Goal: Information Seeking & Learning: Learn about a topic

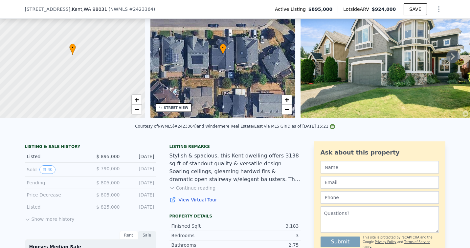
scroll to position [53, 0]
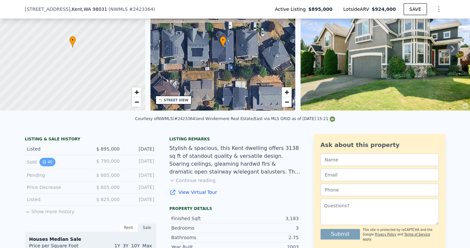
click at [48, 161] on button "40" at bounding box center [47, 162] width 16 height 9
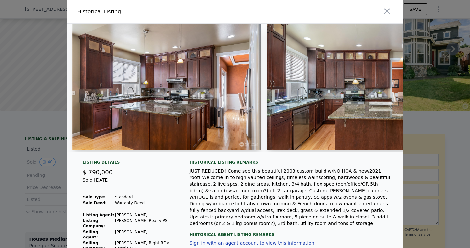
click at [168, 125] on img at bounding box center [166, 87] width 189 height 126
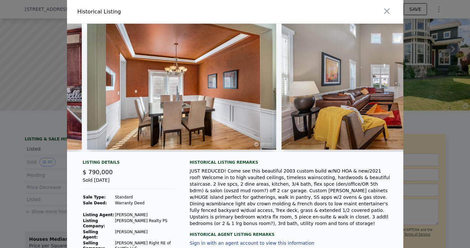
scroll to position [0, 1740]
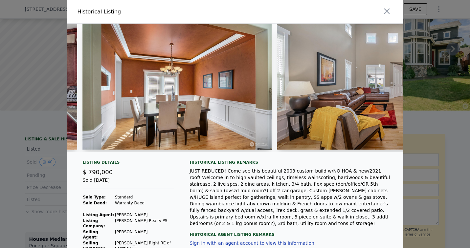
click at [362, 92] on img at bounding box center [371, 87] width 189 height 126
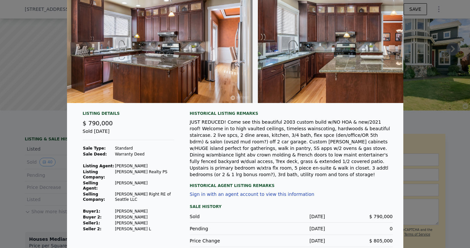
scroll to position [61, 0]
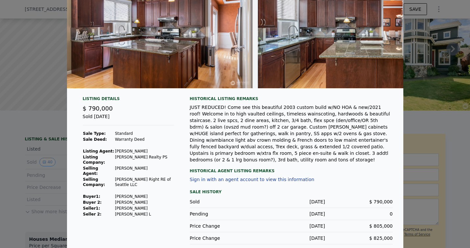
click at [132, 194] on td "[PERSON_NAME]" at bounding box center [144, 197] width 59 height 6
click at [127, 200] on td "[PERSON_NAME]" at bounding box center [144, 203] width 59 height 6
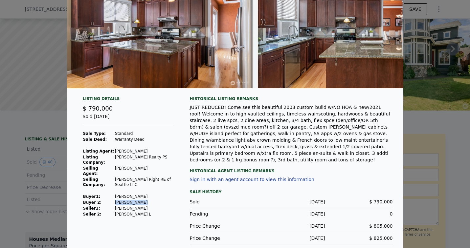
click at [127, 200] on td "[PERSON_NAME]" at bounding box center [144, 203] width 59 height 6
click at [145, 200] on td "[PERSON_NAME]" at bounding box center [144, 203] width 59 height 6
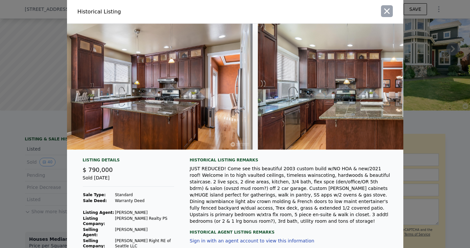
click at [390, 8] on icon "button" at bounding box center [386, 11] width 9 height 9
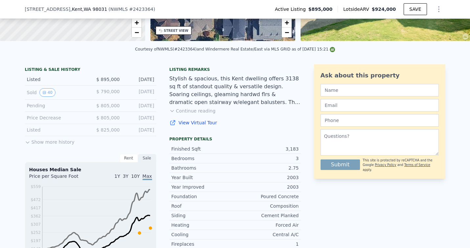
scroll to position [121, 0]
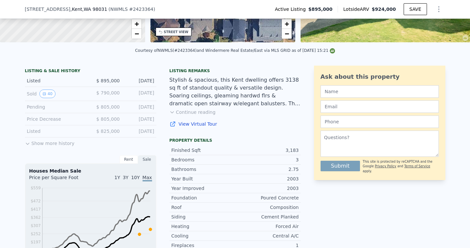
click at [29, 141] on icon at bounding box center [27, 143] width 5 height 5
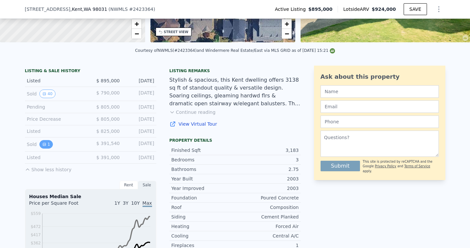
click at [43, 143] on icon "View historical data" at bounding box center [44, 145] width 4 height 4
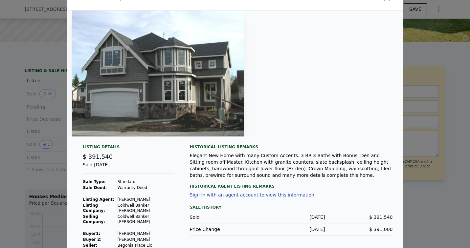
scroll to position [0, 0]
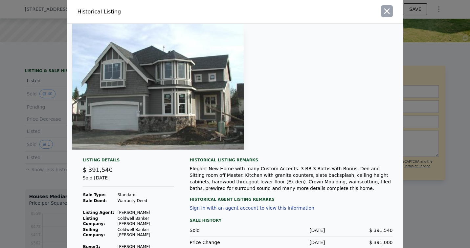
click at [388, 14] on icon "button" at bounding box center [386, 11] width 9 height 9
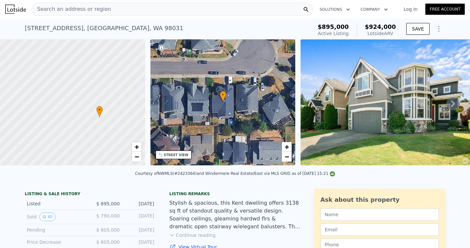
drag, startPoint x: 71, startPoint y: 90, endPoint x: 99, endPoint y: 106, distance: 31.5
click at [99, 106] on div at bounding box center [73, 103] width 174 height 151
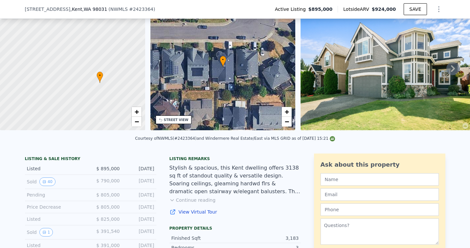
scroll to position [113, 0]
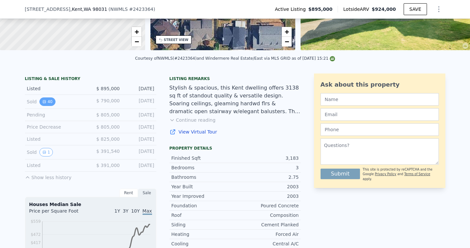
click at [48, 100] on button "40" at bounding box center [47, 102] width 16 height 9
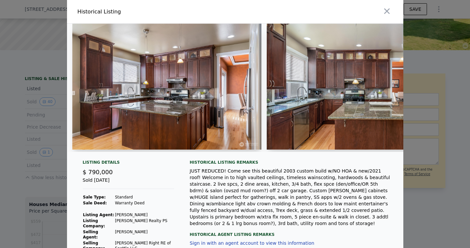
click at [197, 101] on img at bounding box center [166, 87] width 189 height 126
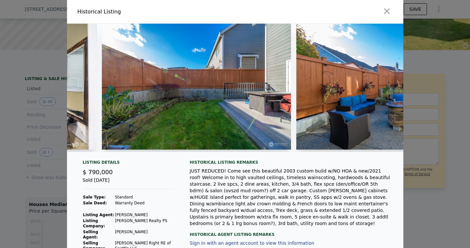
scroll to position [0, 5995]
